Goal: Task Accomplishment & Management: Manage account settings

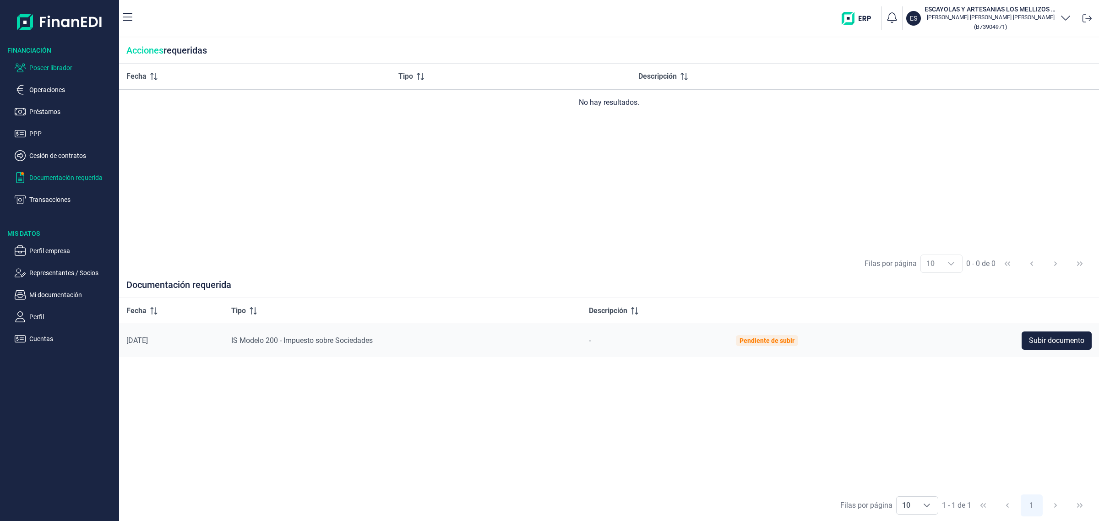
click at [44, 66] on p "Poseer librador" at bounding box center [72, 67] width 86 height 11
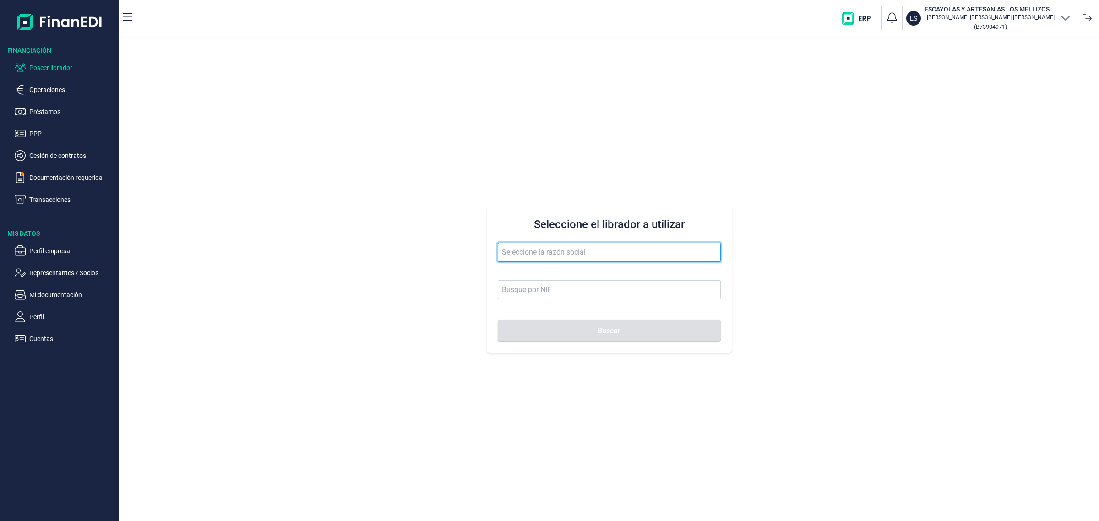
click at [672, 252] on input "text" at bounding box center [609, 252] width 223 height 19
type input "m"
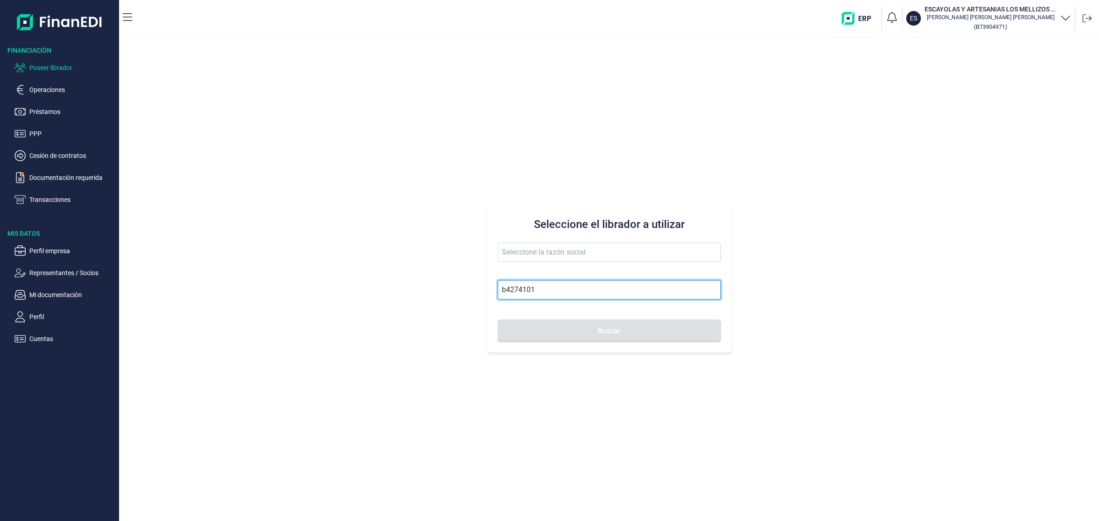
type input "b42741017"
drag, startPoint x: 590, startPoint y: 292, endPoint x: 342, endPoint y: 327, distance: 250.6
click at [342, 327] on div "Seleccione el librador a utilizar b42741017 Buscar" at bounding box center [609, 280] width 980 height 484
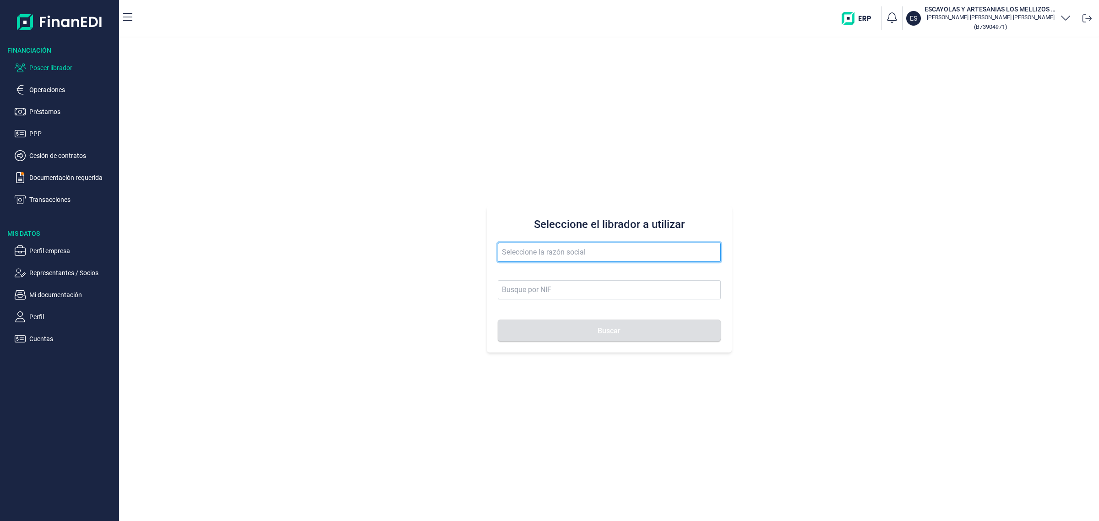
click at [562, 255] on input "text" at bounding box center [609, 252] width 223 height 19
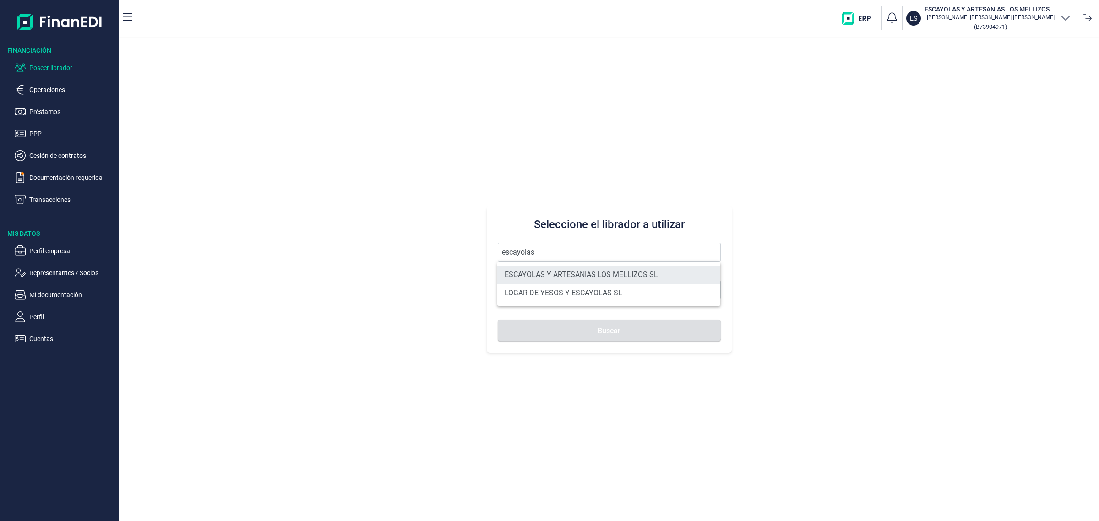
click at [600, 271] on li "ESCAYOLAS Y ARTESANIAS LOS MELLIZOS SL" at bounding box center [608, 275] width 223 height 18
type input "ESCAYOLAS Y ARTESANIAS LOS MELLIZOS SL"
type input "B73904971"
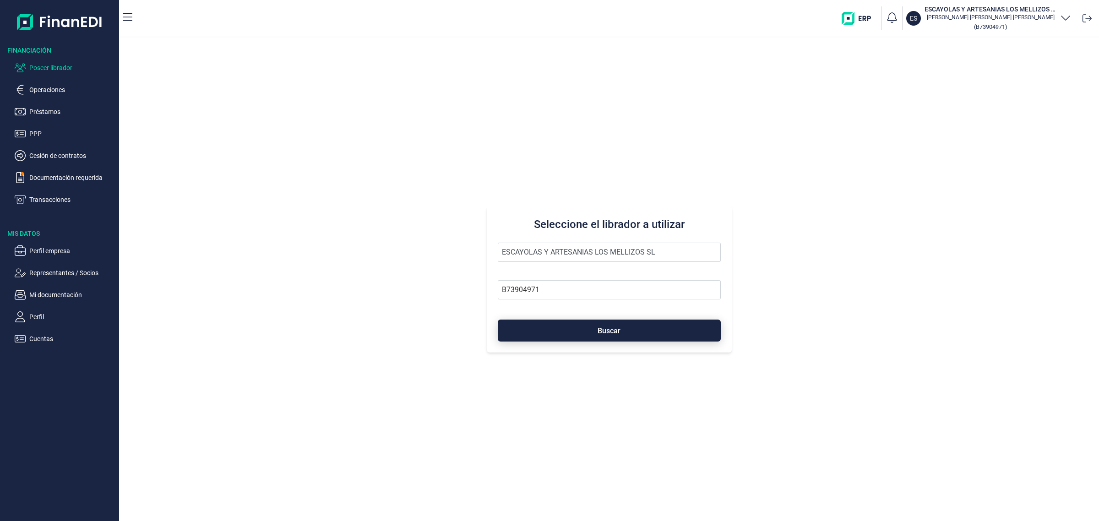
click at [599, 332] on span "Buscar" at bounding box center [609, 330] width 23 height 7
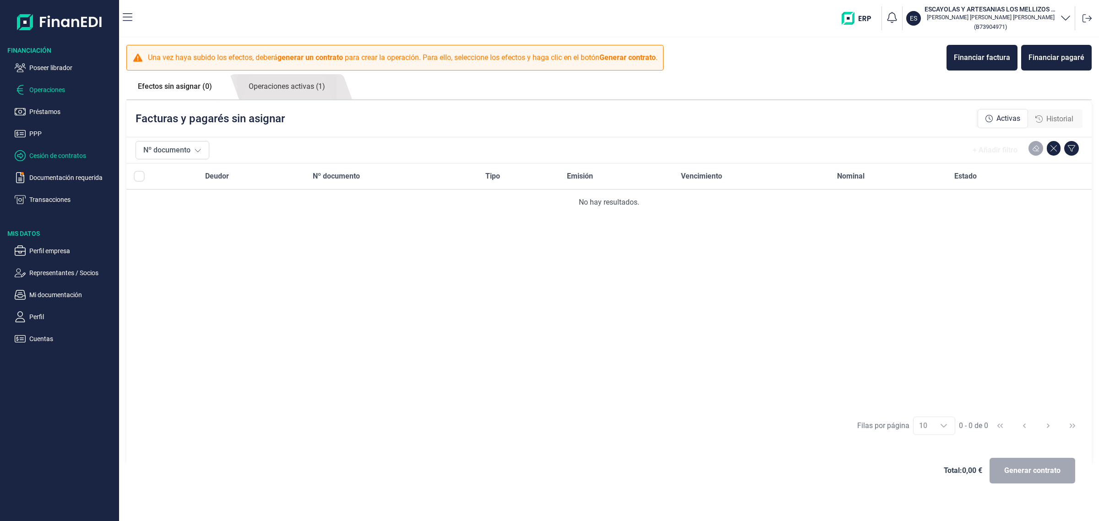
click at [49, 152] on p "Cesión de contratos" at bounding box center [72, 155] width 86 height 11
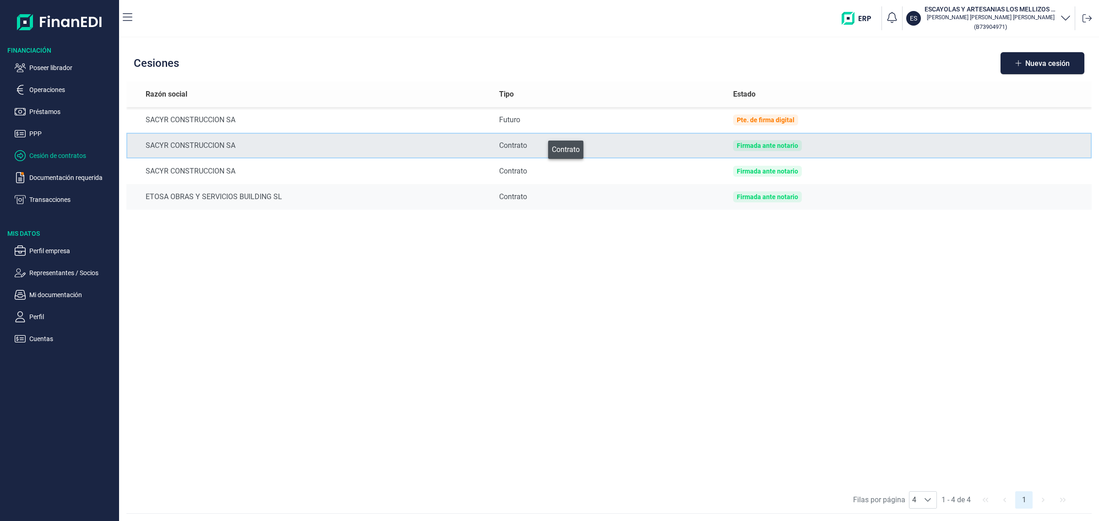
click at [542, 147] on div "Contrato" at bounding box center [608, 145] width 219 height 11
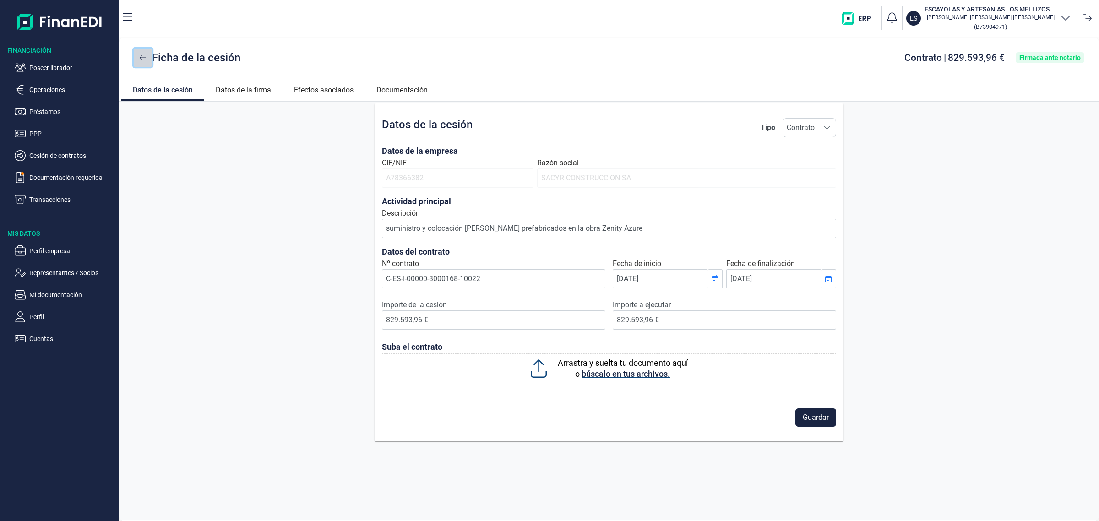
click at [147, 58] on button at bounding box center [143, 58] width 18 height 18
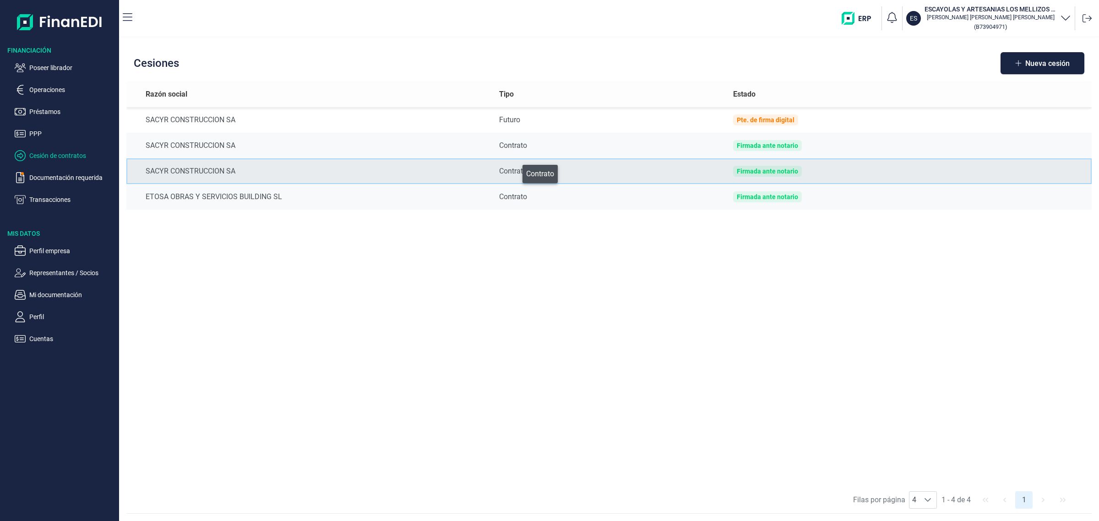
click at [516, 172] on div "Contrato" at bounding box center [608, 171] width 219 height 11
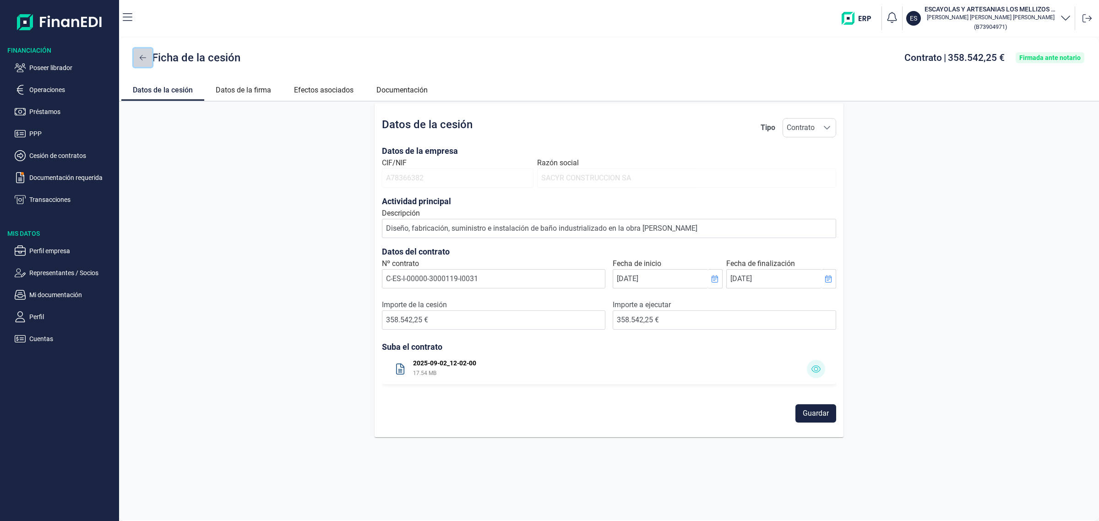
click at [142, 58] on icon at bounding box center [143, 57] width 6 height 5
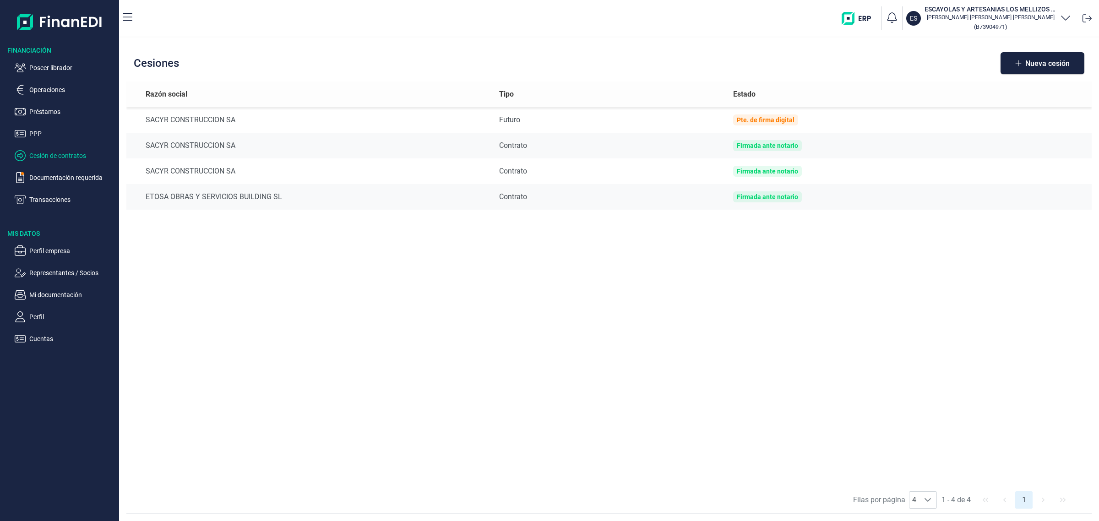
drag, startPoint x: 662, startPoint y: 281, endPoint x: 656, endPoint y: 277, distance: 7.0
click at [662, 281] on div "Razón social Tipo Estado SACYR CONSTRUCCION SA Futuro Pte. de firma digital SAC…" at bounding box center [608, 284] width 965 height 405
click at [229, 255] on div "Razón social Tipo Estado SACYR CONSTRUCCION SA Futuro Pte. de firma digital SAC…" at bounding box center [608, 284] width 965 height 405
click at [47, 69] on p "Poseer librador" at bounding box center [72, 67] width 86 height 11
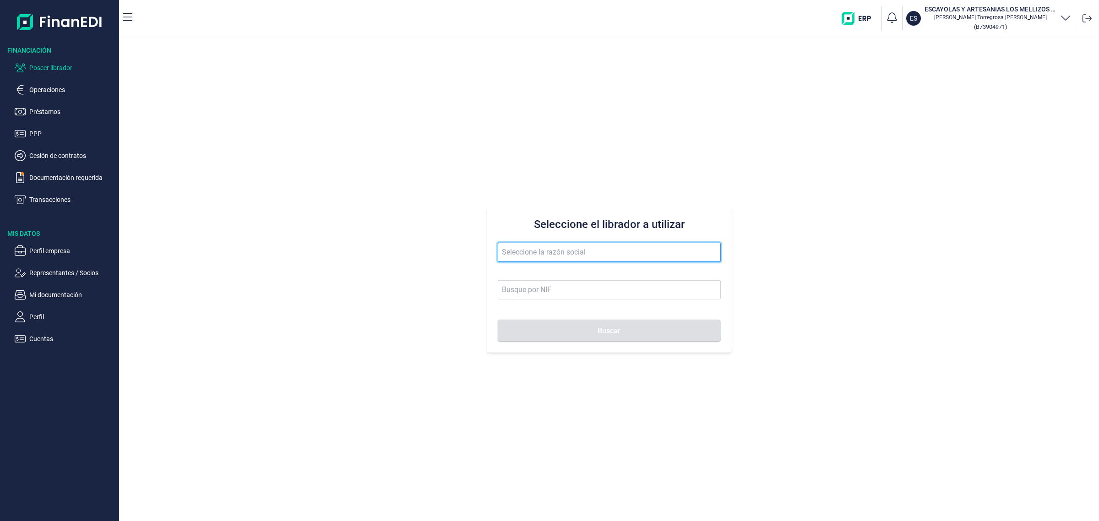
click at [545, 259] on input "text" at bounding box center [609, 252] width 223 height 19
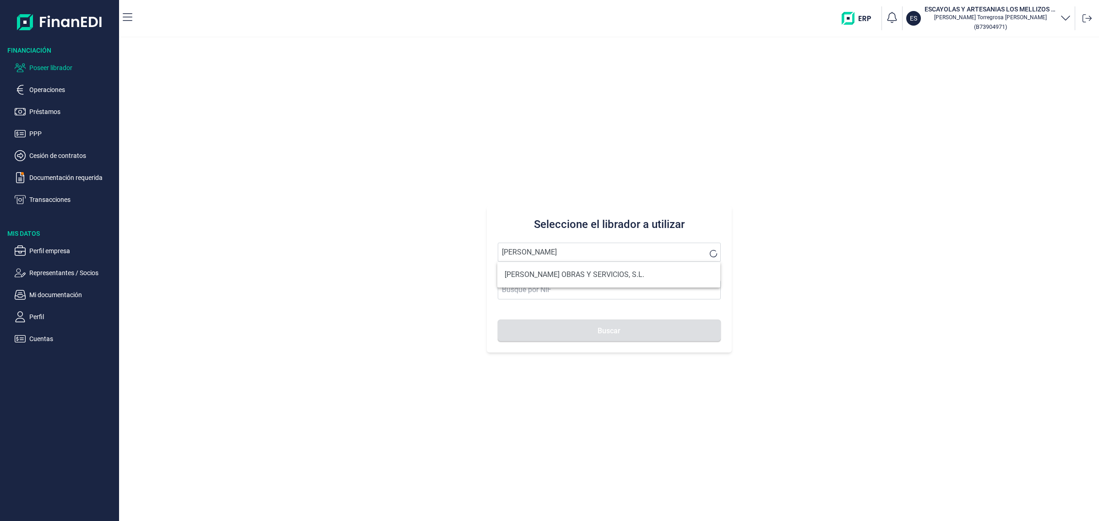
click at [555, 286] on ul "MAVAR OBRAS Y SERVICIOS, S.L." at bounding box center [608, 275] width 223 height 26
click at [555, 282] on li "MAVAR OBRAS Y SERVICIOS, S.L." at bounding box center [608, 275] width 223 height 18
type input "MAVAR OBRAS Y SERVICIOS, S.L."
type input "B92672393"
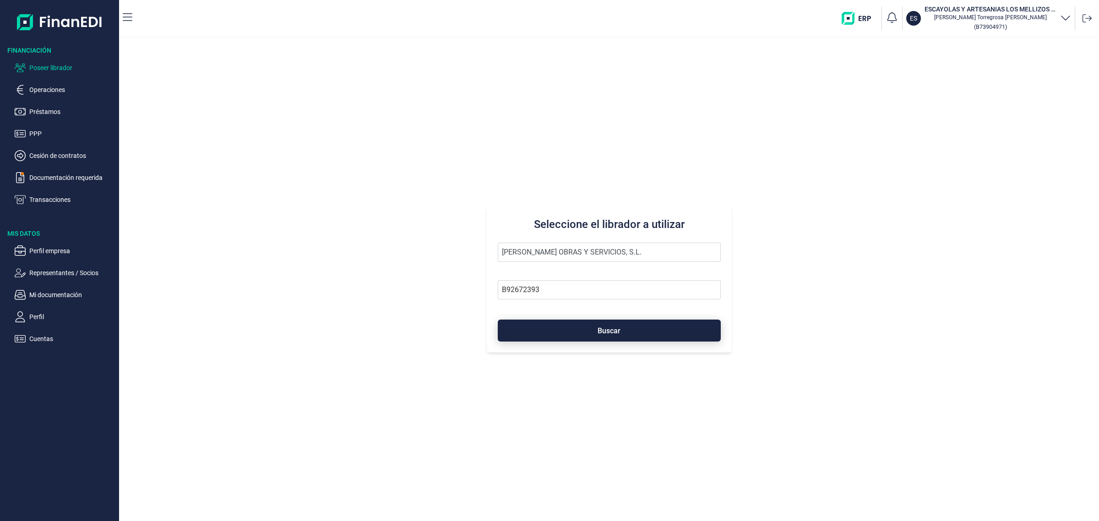
click at [574, 341] on button "Buscar" at bounding box center [609, 331] width 223 height 22
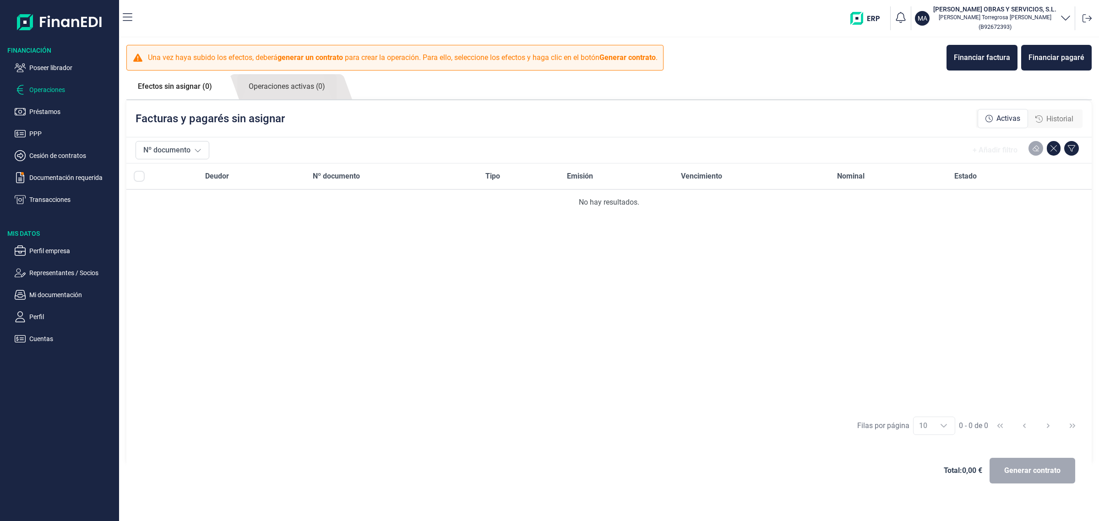
click at [1042, 114] on div "Historial" at bounding box center [1054, 119] width 38 height 11
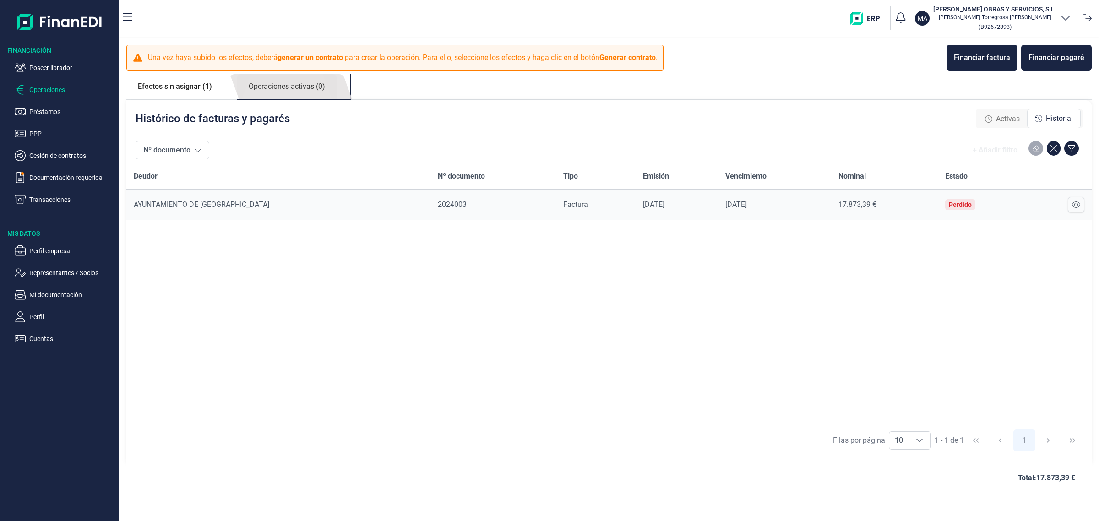
click at [310, 78] on link "Operaciones activas (0)" at bounding box center [286, 86] width 99 height 25
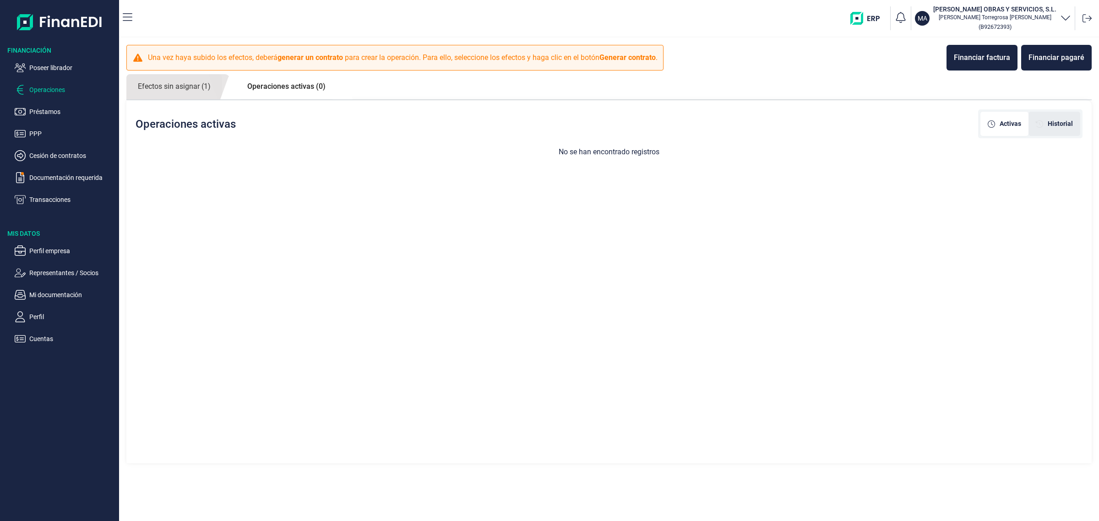
click at [1065, 125] on span "Historial" at bounding box center [1060, 124] width 25 height 10
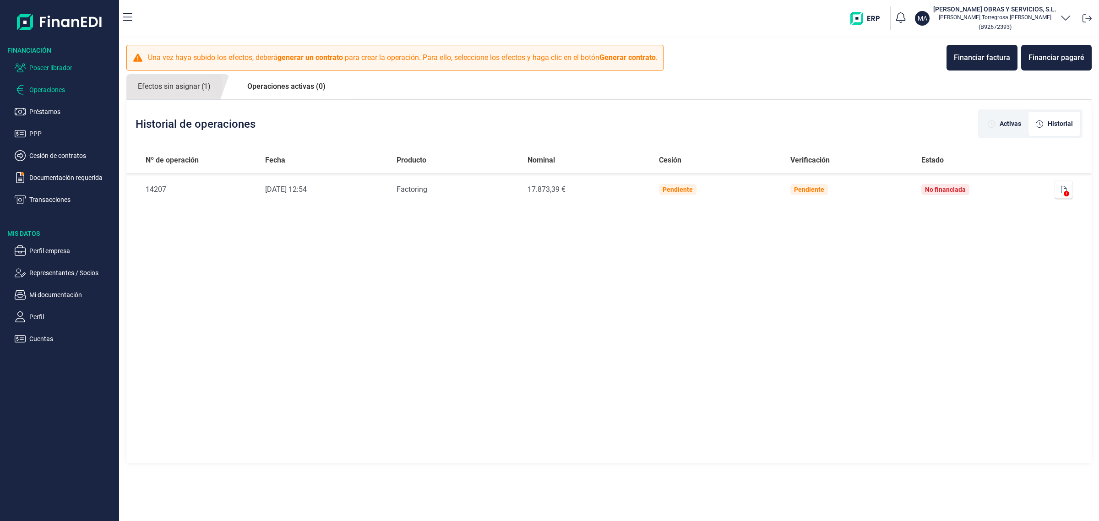
click at [60, 70] on p "Poseer librador" at bounding box center [72, 67] width 86 height 11
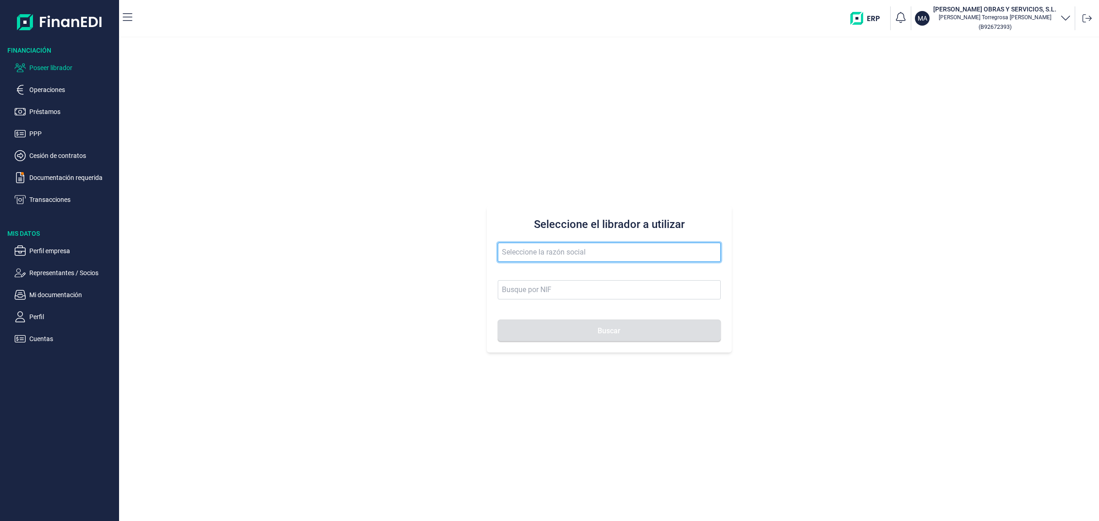
click at [577, 259] on input "text" at bounding box center [609, 252] width 223 height 19
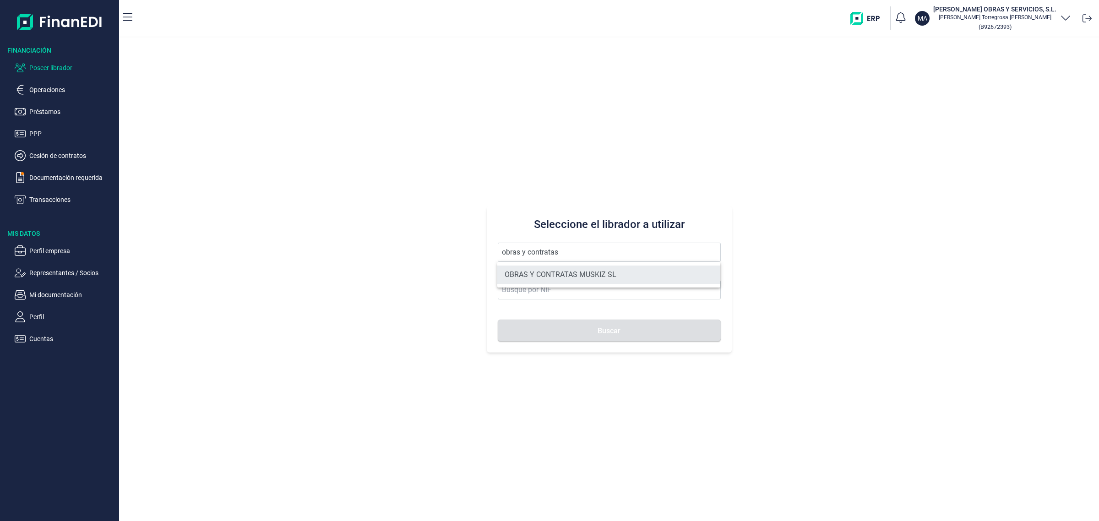
click at [615, 269] on li "OBRAS Y CONTRATAS MUSKIZ SL" at bounding box center [608, 275] width 223 height 18
type input "OBRAS Y CONTRATAS MUSKIZ SL"
type input "B95673927"
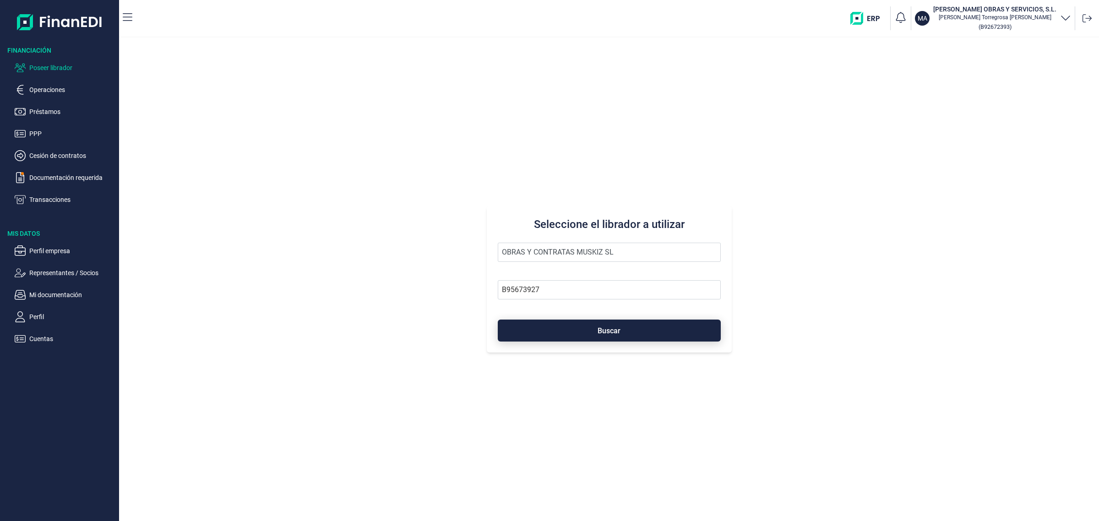
click at [674, 337] on button "Buscar" at bounding box center [609, 331] width 223 height 22
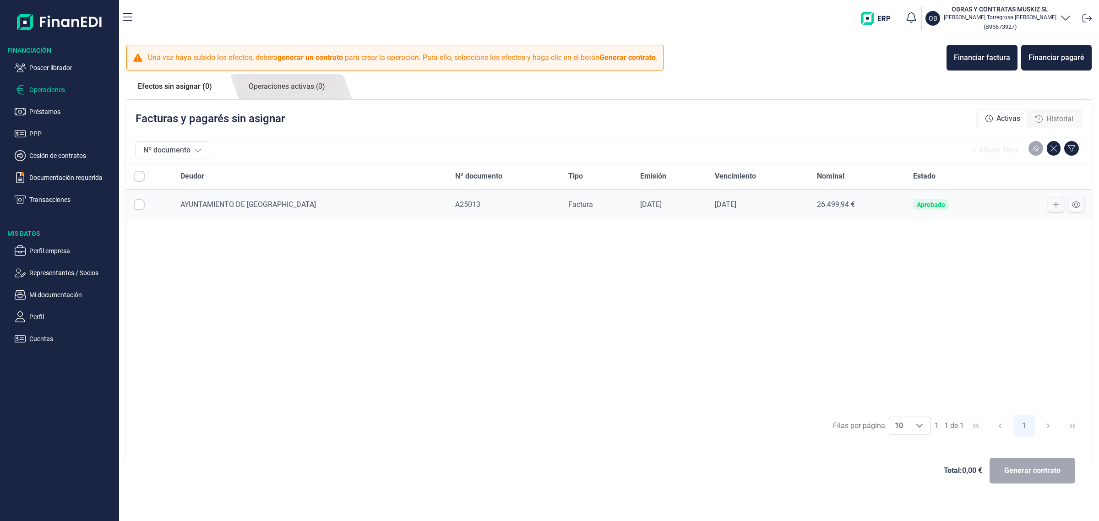
checkbox input "true"
click at [64, 275] on p "Representantes / Socios" at bounding box center [72, 272] width 86 height 11
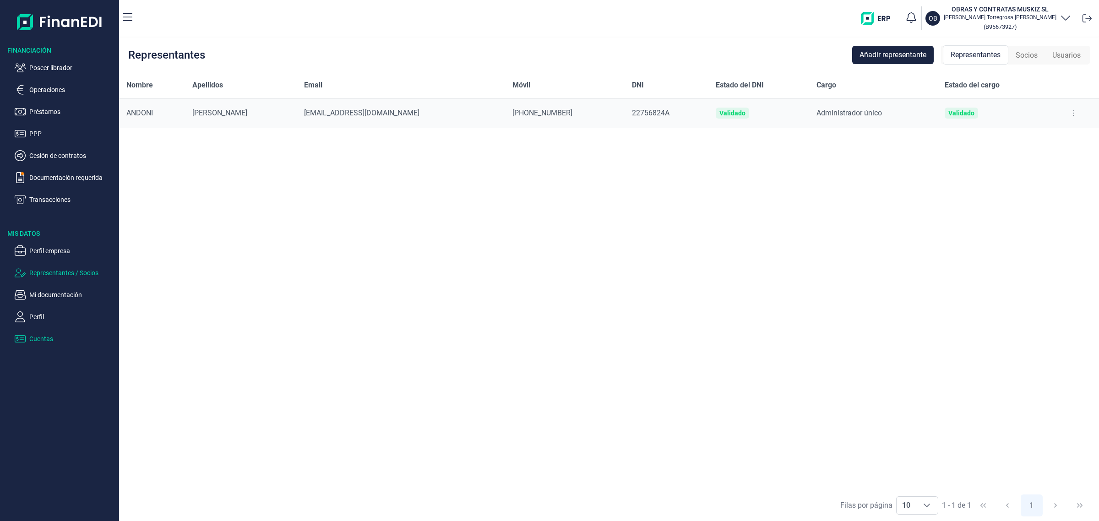
click at [47, 336] on p "Cuentas" at bounding box center [72, 338] width 86 height 11
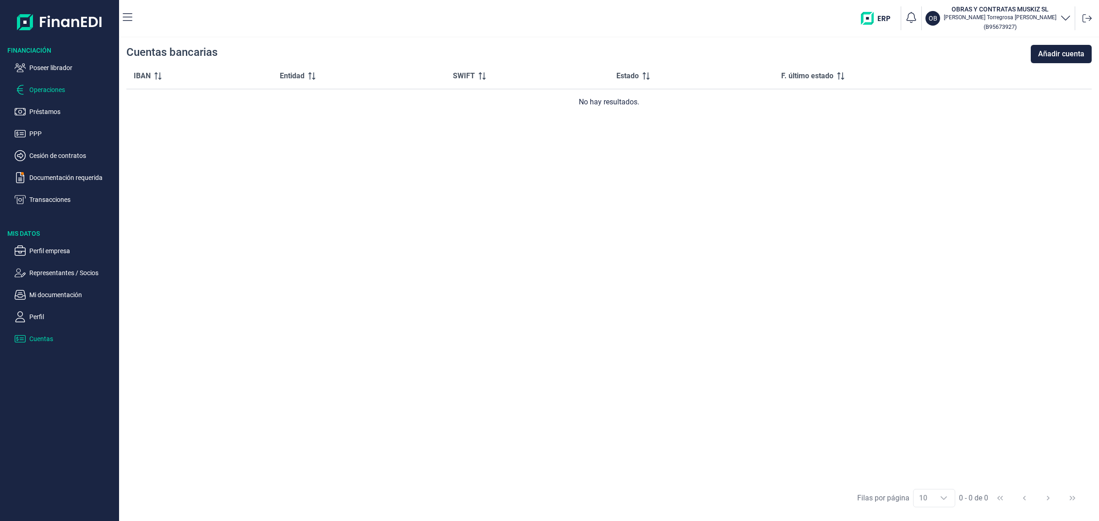
click at [47, 86] on p "Operaciones" at bounding box center [72, 89] width 86 height 11
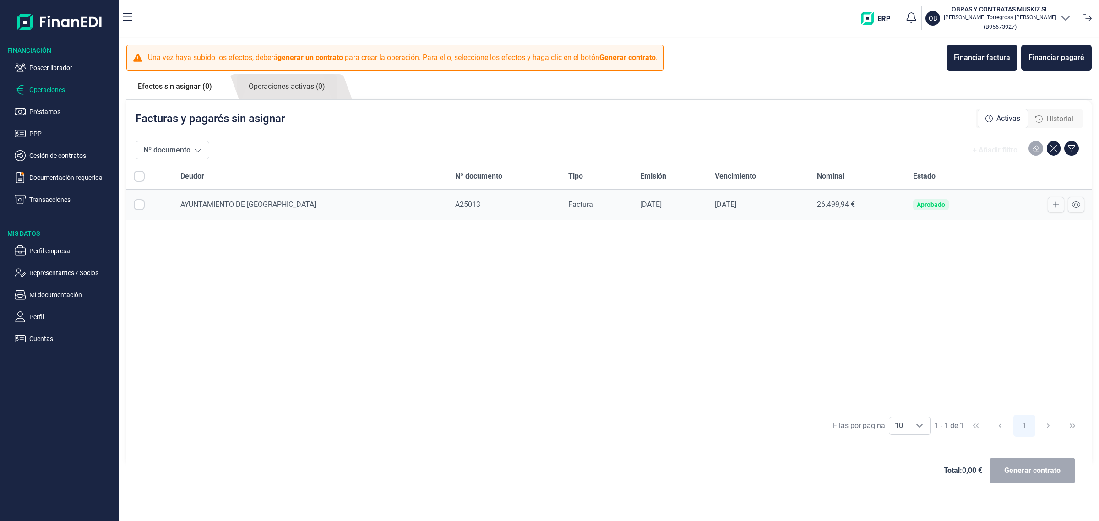
checkbox input "true"
click at [58, 276] on p "Representantes / Socios" at bounding box center [72, 272] width 86 height 11
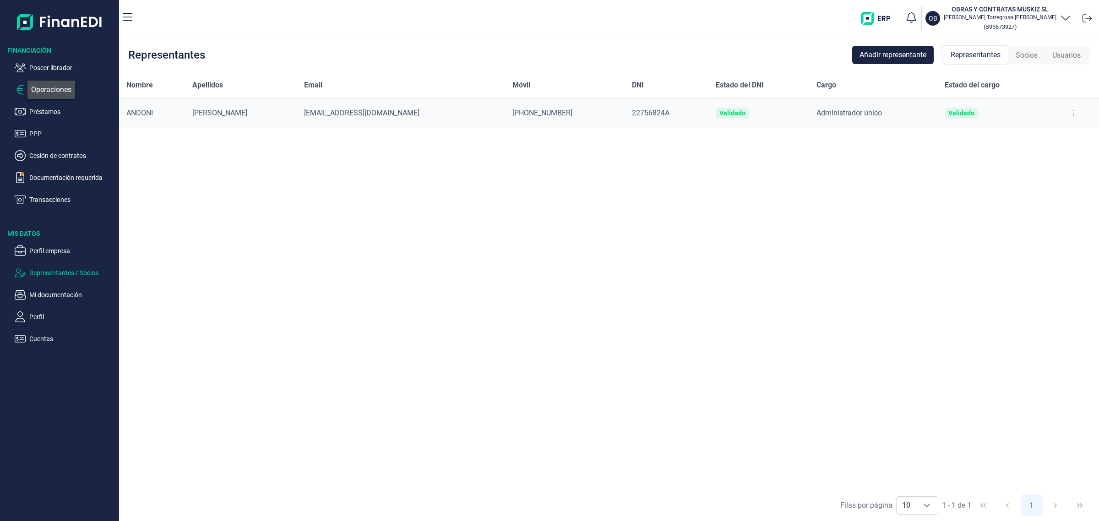
click at [21, 85] on icon "button" at bounding box center [20, 89] width 11 height 11
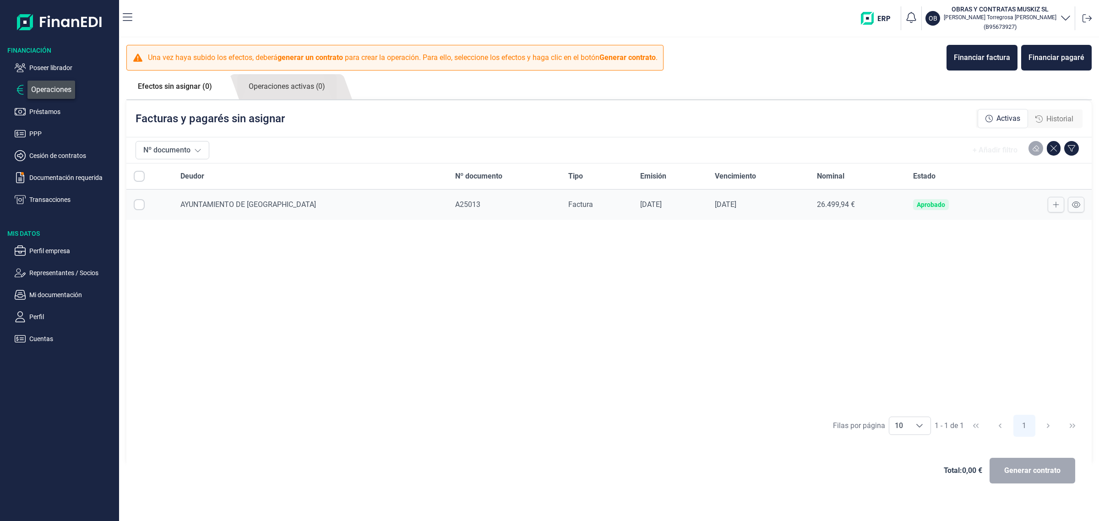
checkbox input "true"
click at [45, 266] on ul "Perfil empresa Representantes / Socios Mi documentación Perfil Cuentas" at bounding box center [59, 291] width 119 height 106
click at [54, 272] on p "Representantes / Socios" at bounding box center [72, 272] width 86 height 11
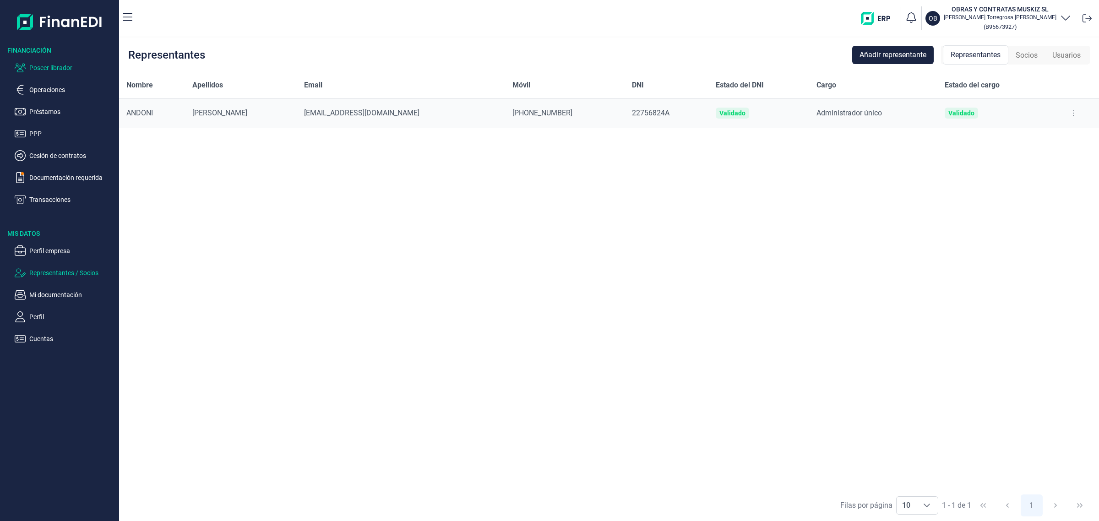
click at [73, 64] on p "Poseer librador" at bounding box center [72, 67] width 86 height 11
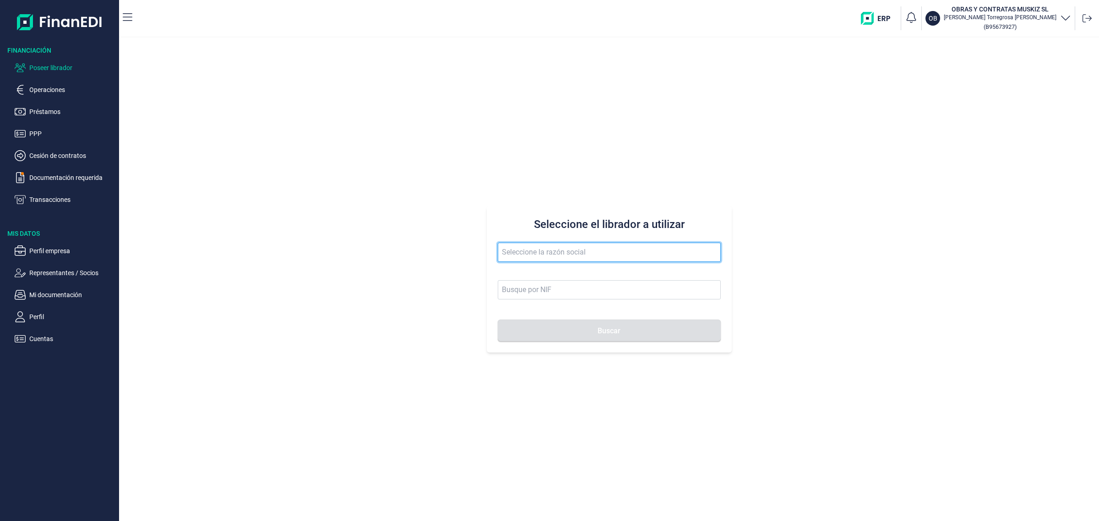
click at [530, 257] on input "text" at bounding box center [609, 252] width 223 height 19
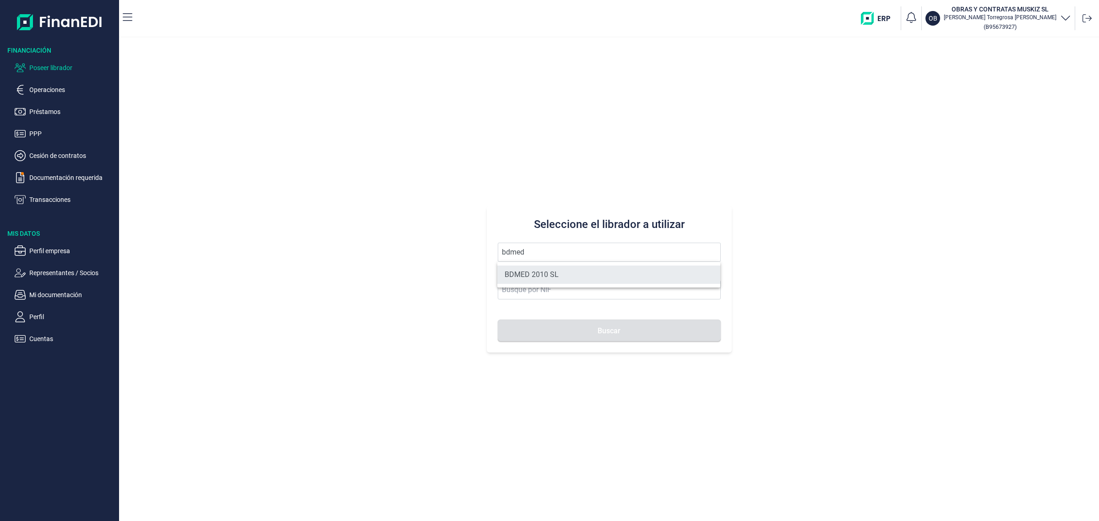
click at [544, 272] on li "BDMED 2010 SL" at bounding box center [608, 275] width 223 height 18
type input "BDMED 2010 SL"
type input "B12848008"
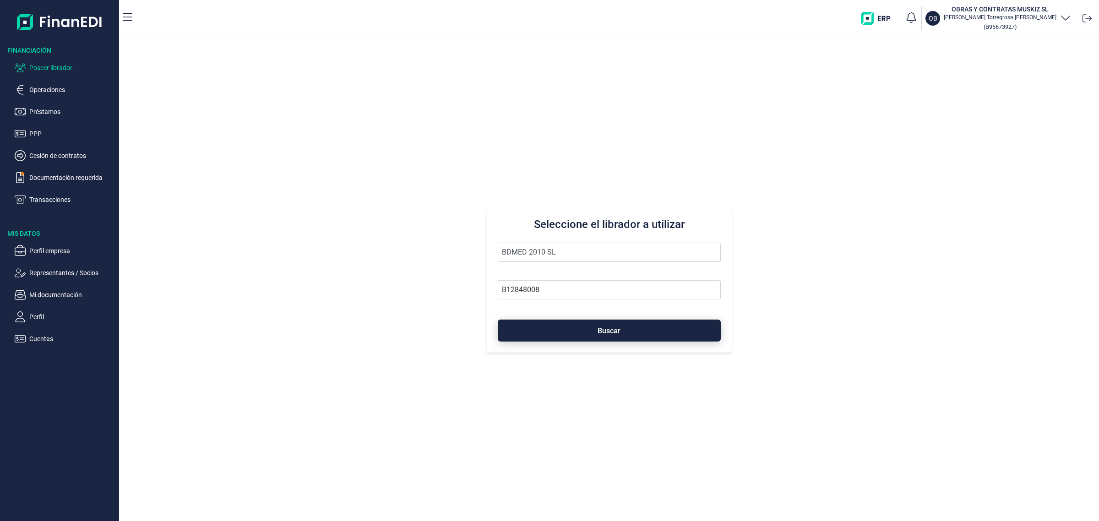
click at [584, 327] on button "Buscar" at bounding box center [609, 331] width 223 height 22
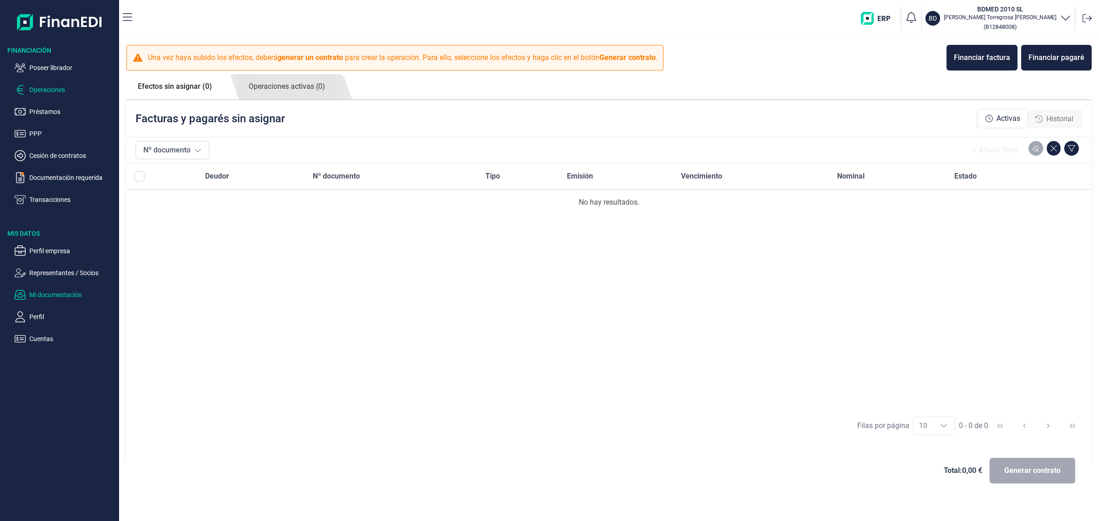
click at [70, 293] on p "Mi documentación" at bounding box center [72, 294] width 86 height 11
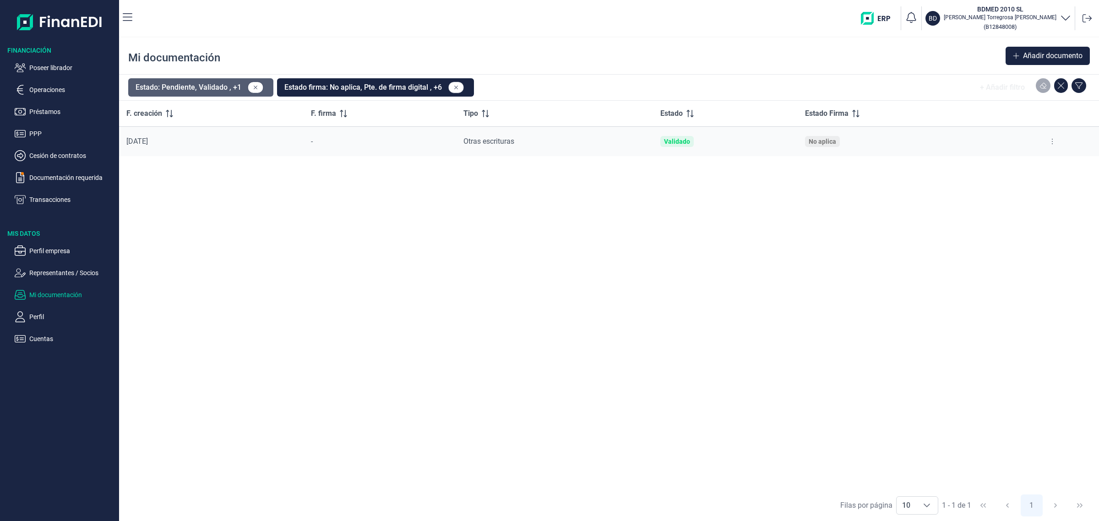
click at [223, 91] on button "Estado: Pendiente, Validado , +1" at bounding box center [200, 87] width 145 height 18
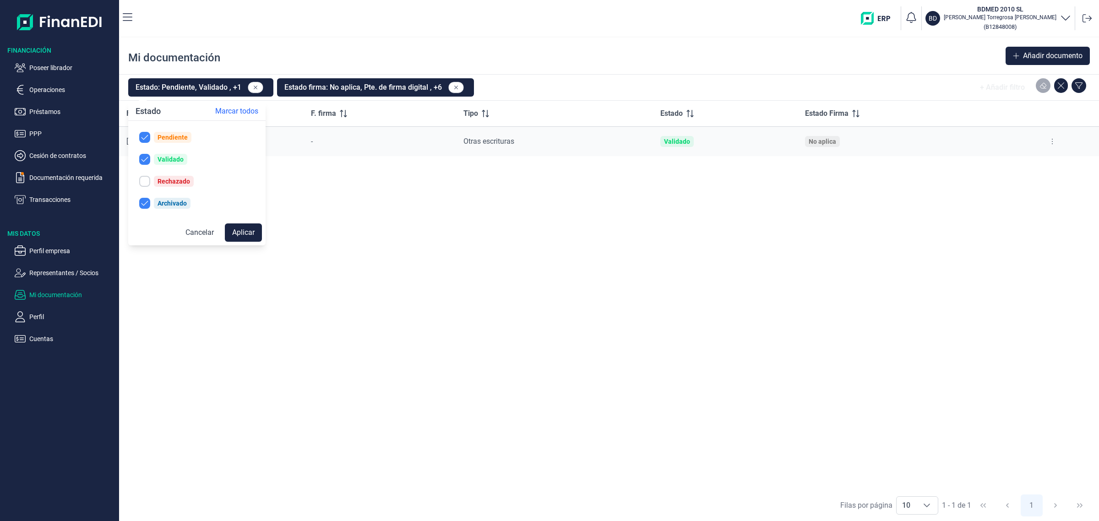
click at [171, 184] on div "Rechazado" at bounding box center [174, 181] width 33 height 7
checkbox input "true"
click at [240, 231] on button "Aplicar" at bounding box center [243, 232] width 37 height 18
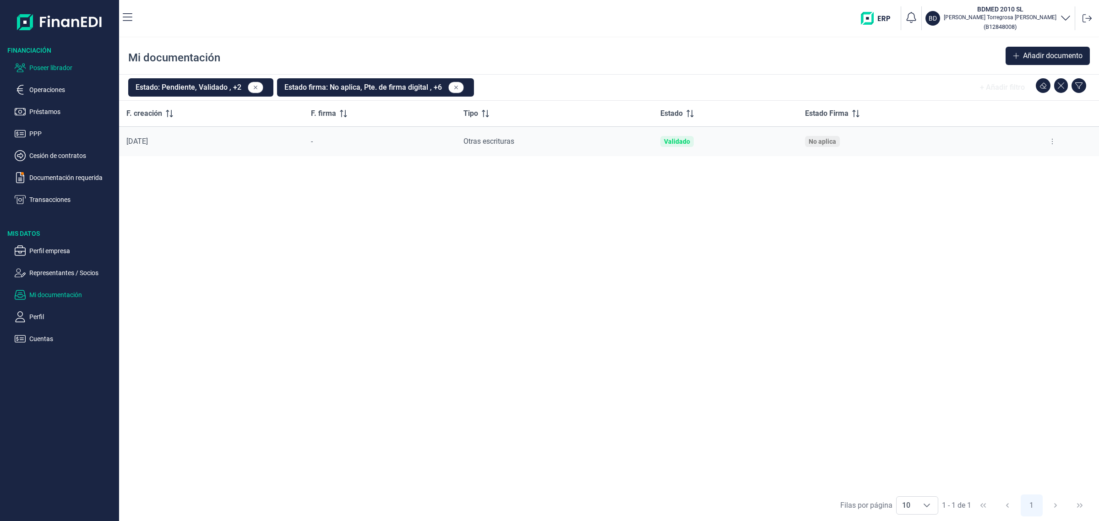
click at [55, 65] on p "Poseer librador" at bounding box center [72, 67] width 86 height 11
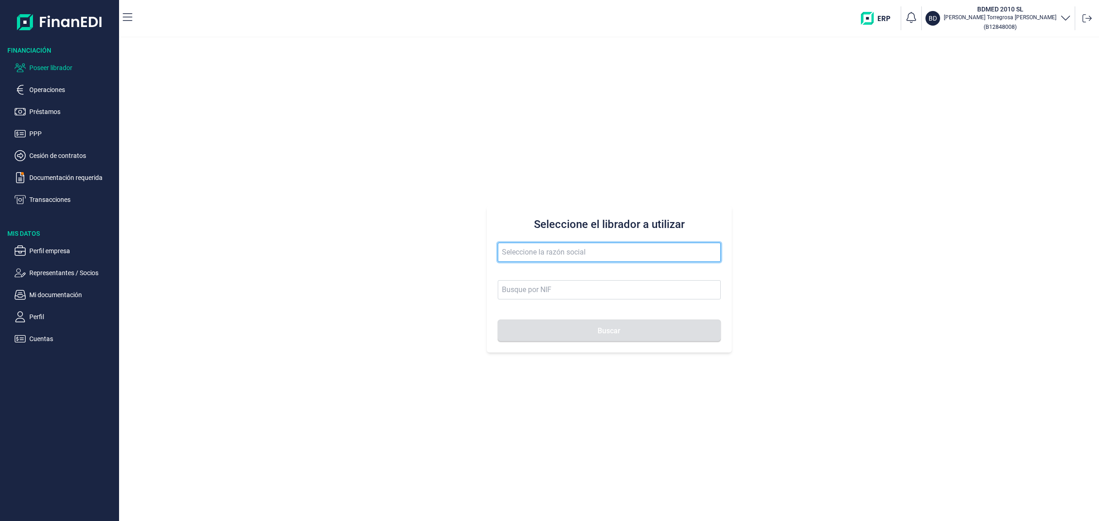
click at [604, 253] on input "text" at bounding box center [609, 252] width 223 height 19
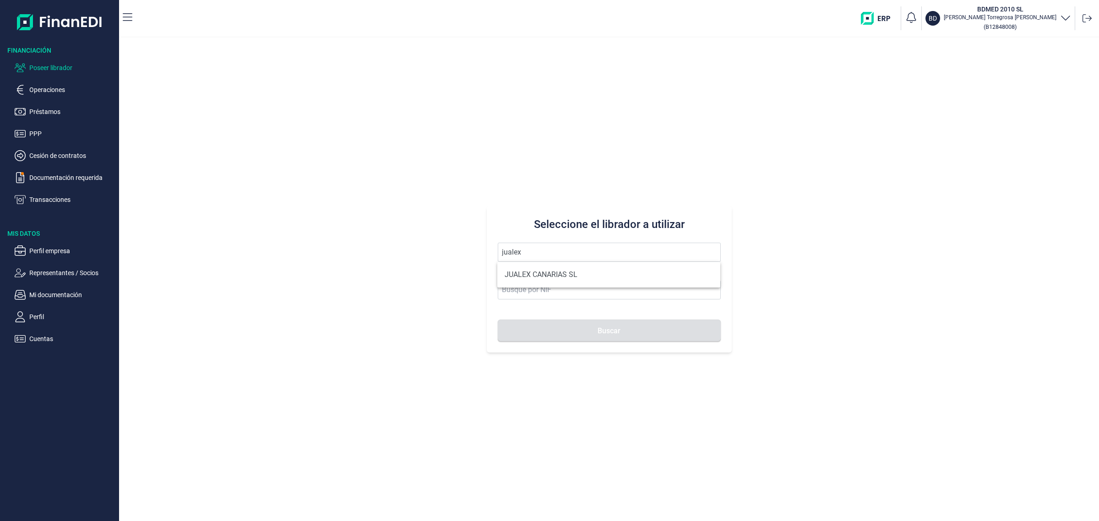
click at [594, 286] on ul "JUALEX CANARIAS SL" at bounding box center [608, 275] width 223 height 26
click at [594, 276] on li "JUALEX CANARIAS SL" at bounding box center [608, 275] width 223 height 18
type input "JUALEX CANARIAS SL"
type input "B76526797"
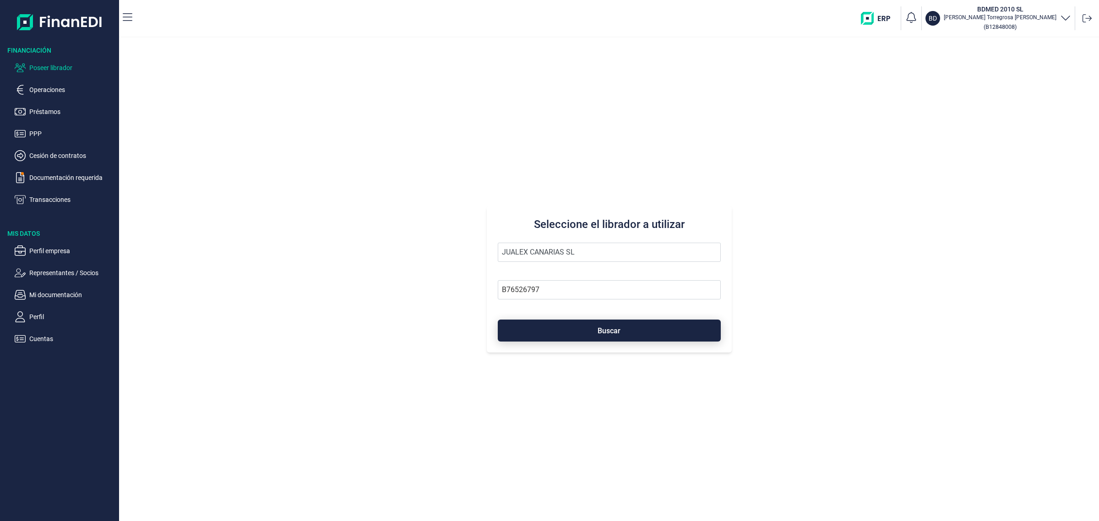
click at [626, 325] on button "Buscar" at bounding box center [609, 331] width 223 height 22
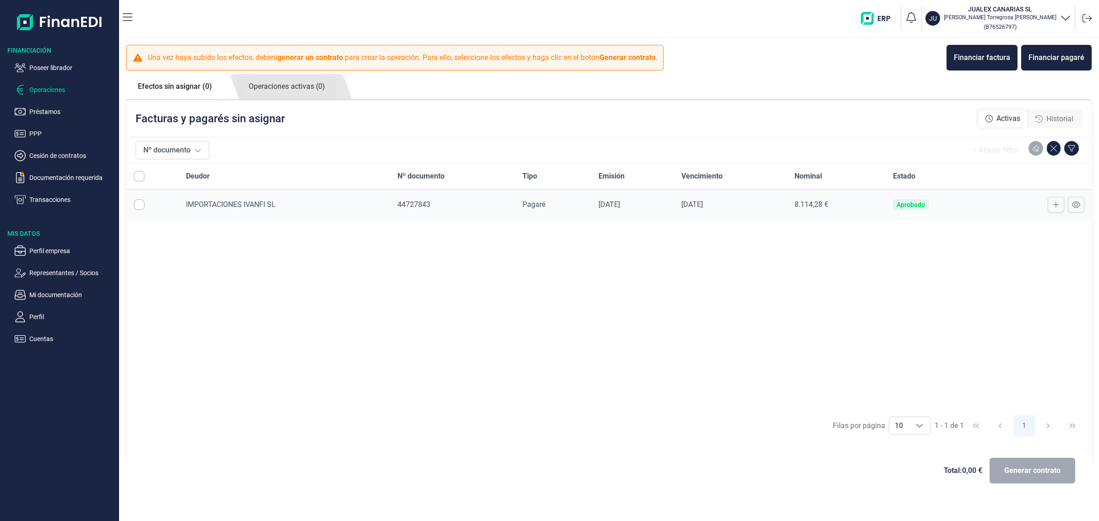
checkbox input "true"
click at [268, 205] on span "IMPORTACIONES IVANFI SL" at bounding box center [231, 204] width 90 height 9
click at [279, 93] on link "Operaciones activas (0)" at bounding box center [286, 86] width 99 height 25
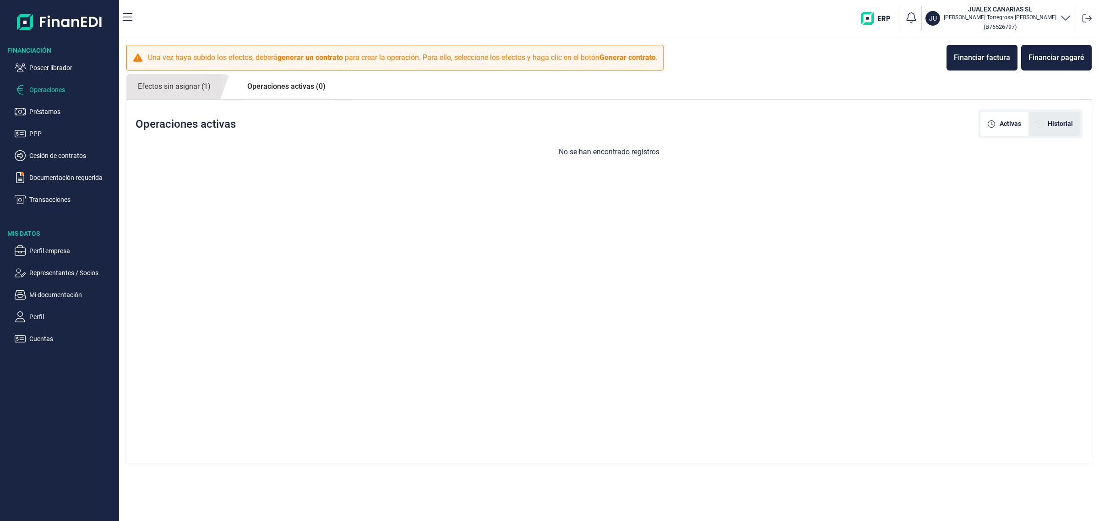
click at [1068, 126] on span "Historial" at bounding box center [1060, 124] width 25 height 10
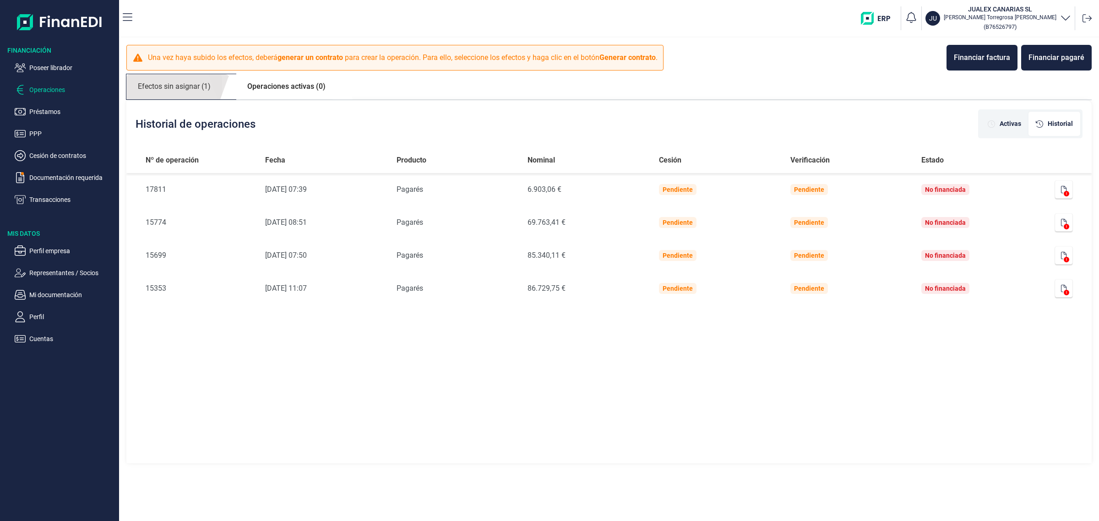
click at [156, 90] on link "Efectos sin asignar (1)" at bounding box center [174, 86] width 96 height 25
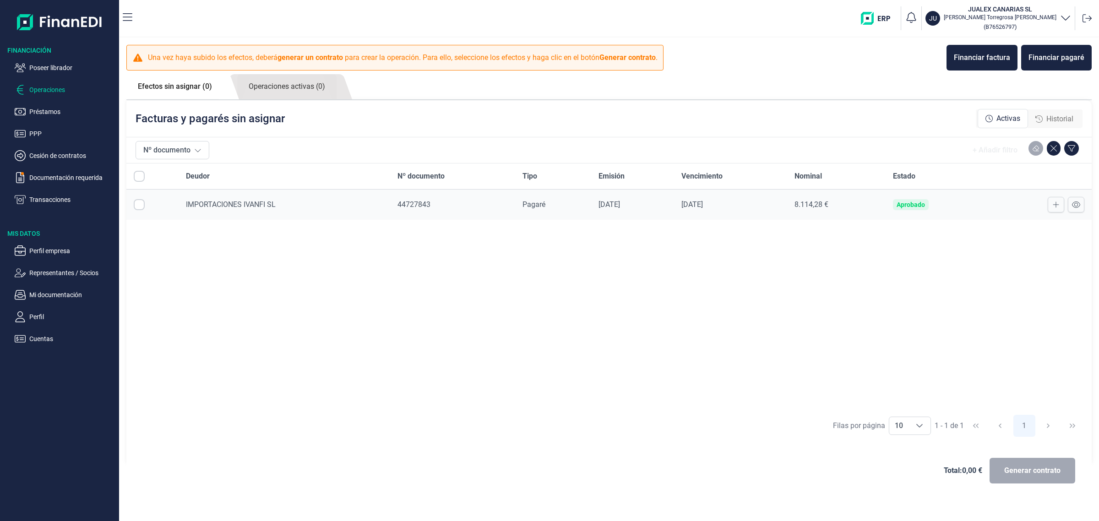
checkbox input "true"
click at [675, 406] on div "Deudor Nº documento Tipo Emisión Vencimiento Nominal Estado IMPORTACIONES IVANF…" at bounding box center [608, 286] width 965 height 246
